Goal: Transaction & Acquisition: Download file/media

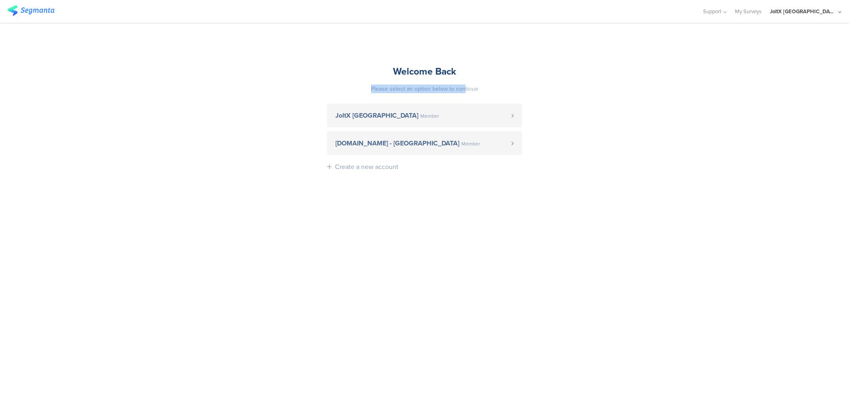
drag, startPoint x: 352, startPoint y: 80, endPoint x: 463, endPoint y: 92, distance: 111.7
click at [463, 92] on div "Welcome Back Please select an option below to continue JoltX Greece Member [DOM…" at bounding box center [424, 121] width 207 height 197
click at [463, 92] on div "Please select an option below to continue" at bounding box center [424, 89] width 195 height 9
drag, startPoint x: 463, startPoint y: 92, endPoint x: 383, endPoint y: 68, distance: 83.6
click at [383, 68] on div "Welcome Back Please select an option below to continue JoltX Greece Member [DOM…" at bounding box center [424, 121] width 207 height 197
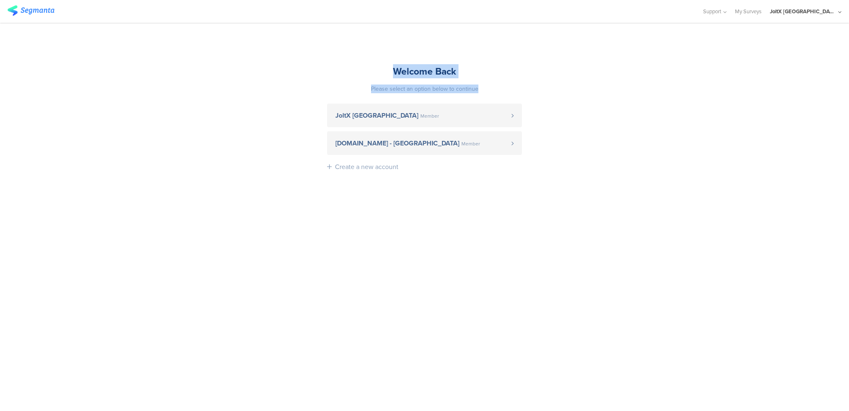
click at [383, 68] on div "Welcome Back" at bounding box center [424, 71] width 195 height 14
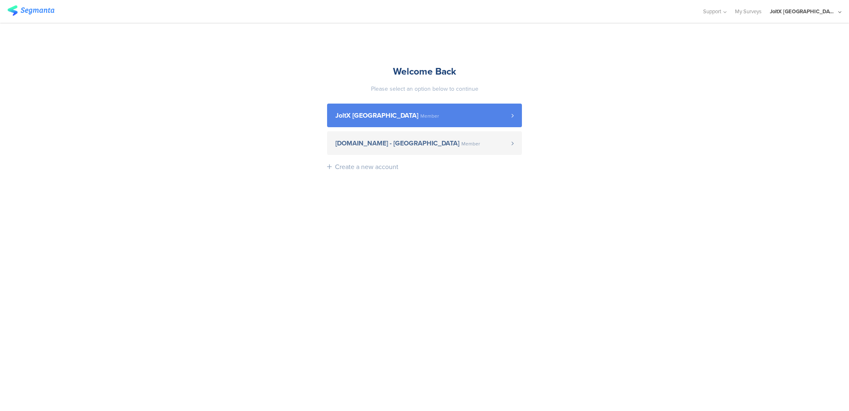
click at [400, 113] on span "JoltX [GEOGRAPHIC_DATA] Member" at bounding box center [423, 115] width 176 height 7
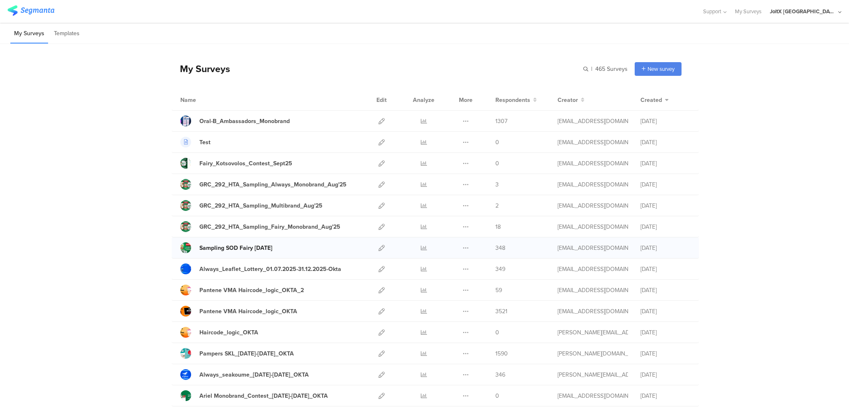
click at [254, 246] on div "Sampling SOD Fairy [DATE]" at bounding box center [235, 248] width 73 height 9
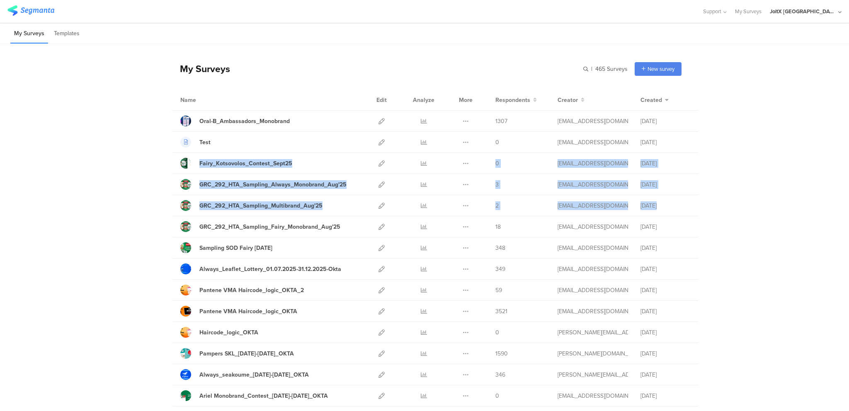
drag, startPoint x: 158, startPoint y: 165, endPoint x: 116, endPoint y: 227, distance: 74.4
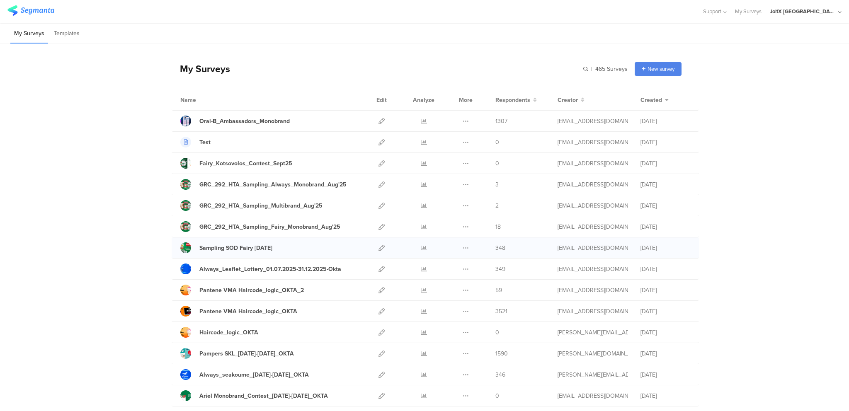
click at [427, 249] on div at bounding box center [423, 247] width 25 height 21
click at [421, 249] on icon at bounding box center [424, 248] width 6 height 6
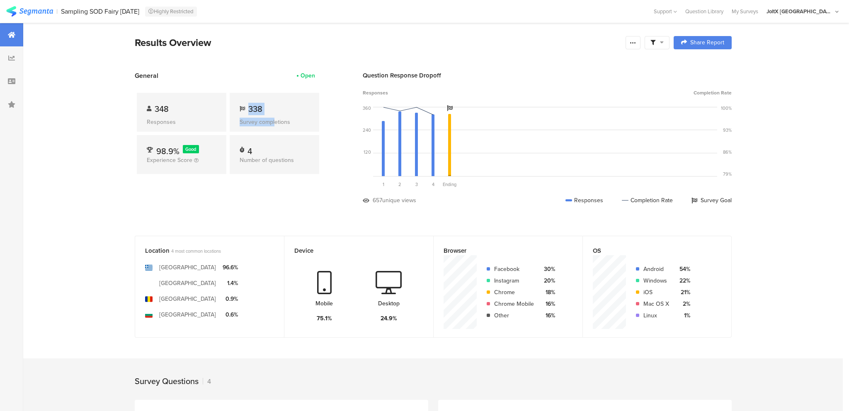
drag, startPoint x: 247, startPoint y: 106, endPoint x: 275, endPoint y: 119, distance: 30.4
click at [275, 119] on div "338 Survey completions" at bounding box center [275, 112] width 90 height 39
click at [275, 119] on div "Survey completions" at bounding box center [275, 122] width 70 height 9
drag, startPoint x: 275, startPoint y: 119, endPoint x: 232, endPoint y: 87, distance: 52.5
click at [232, 87] on div "348 Responses 338 Survey completions 98.9% Good Experience Score 4 Number of qu…" at bounding box center [228, 134] width 186 height 109
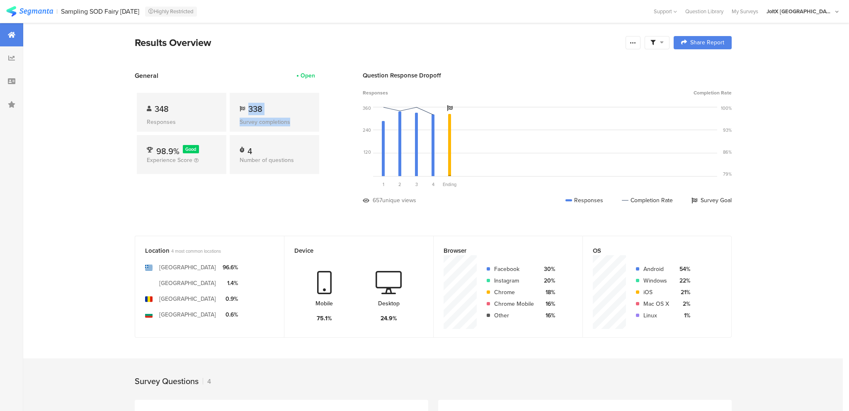
click at [232, 87] on div "348 Responses 338 Survey completions 98.9% Good Experience Score 4 Number of qu…" at bounding box center [228, 134] width 186 height 109
drag, startPoint x: 232, startPoint y: 87, endPoint x: 288, endPoint y: 129, distance: 69.3
click at [288, 129] on div "348 Responses 338 Survey completions 98.9% Good Experience Score 4 Number of qu…" at bounding box center [228, 134] width 186 height 109
click at [288, 129] on div "338 Survey completions" at bounding box center [275, 112] width 90 height 39
drag, startPoint x: 288, startPoint y: 129, endPoint x: 228, endPoint y: 96, distance: 69.0
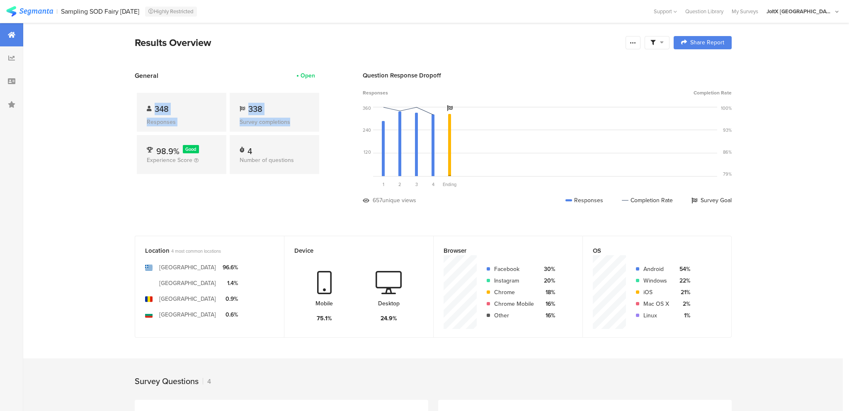
click at [228, 96] on div "348 Responses 338 Survey completions 98.9% Good Experience Score 4 Number of qu…" at bounding box center [228, 134] width 186 height 109
click at [632, 44] on icon at bounding box center [632, 42] width 7 height 7
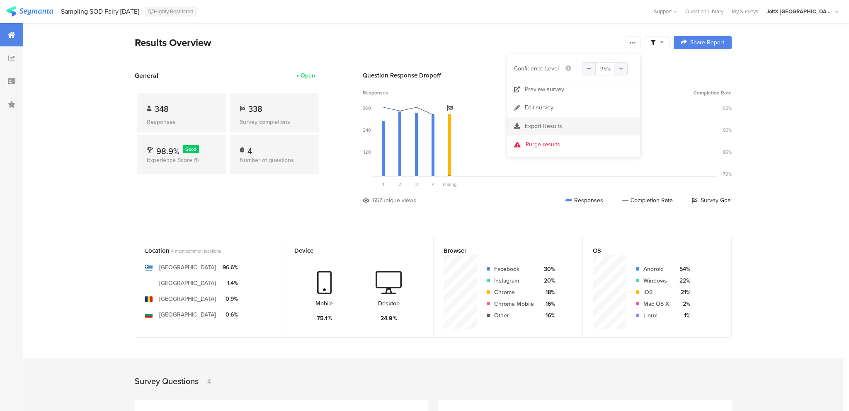
click at [555, 126] on span "Export Results" at bounding box center [543, 126] width 37 height 9
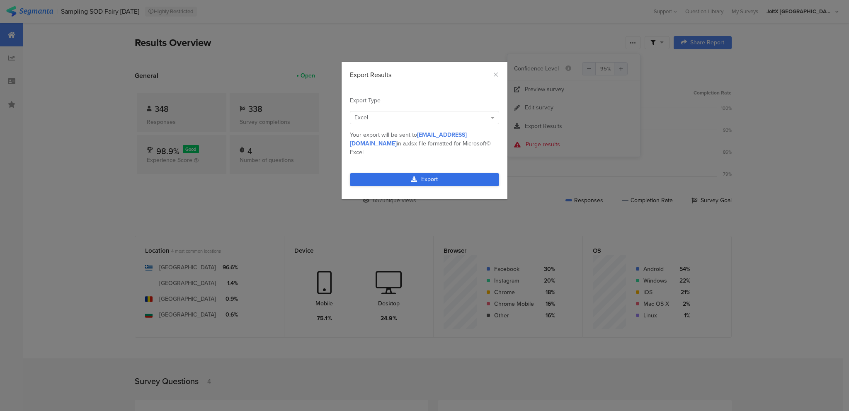
click at [426, 173] on link "Export" at bounding box center [424, 179] width 149 height 13
